Goal: Information Seeking & Learning: Learn about a topic

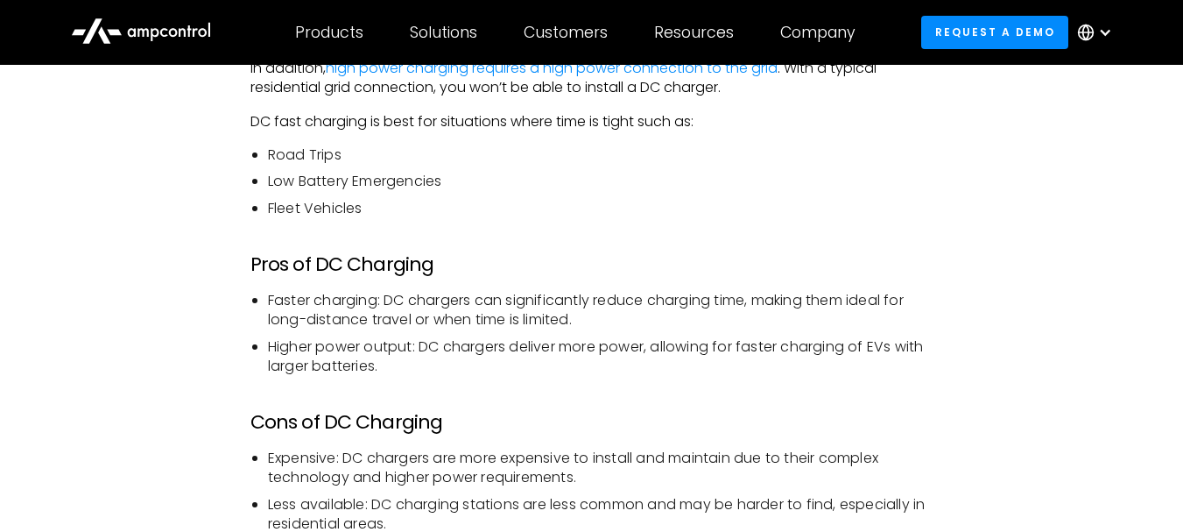
scroll to position [5955, 0]
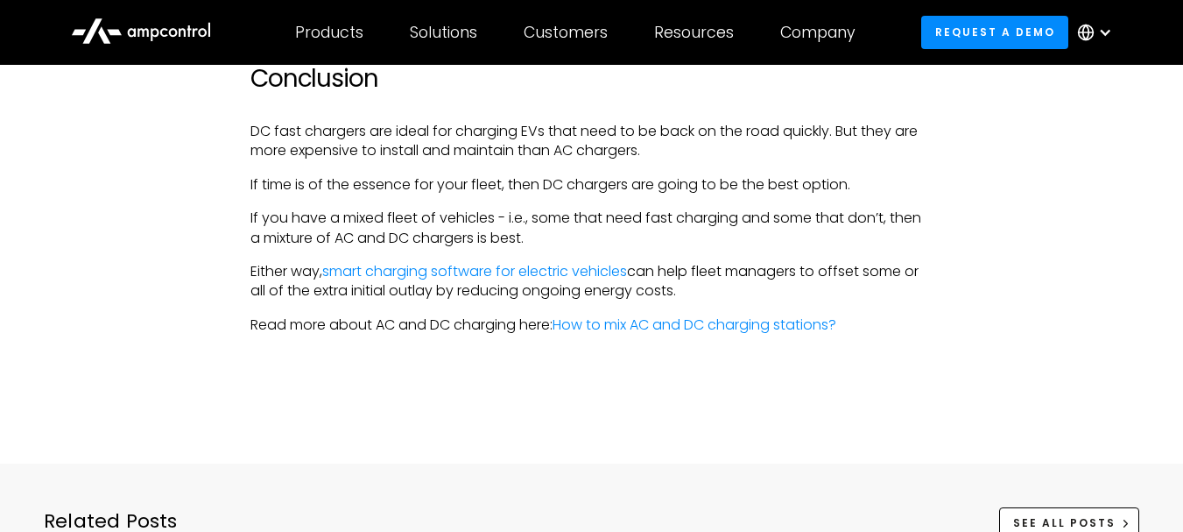
scroll to position [6480, 0]
